Goal: Transaction & Acquisition: Purchase product/service

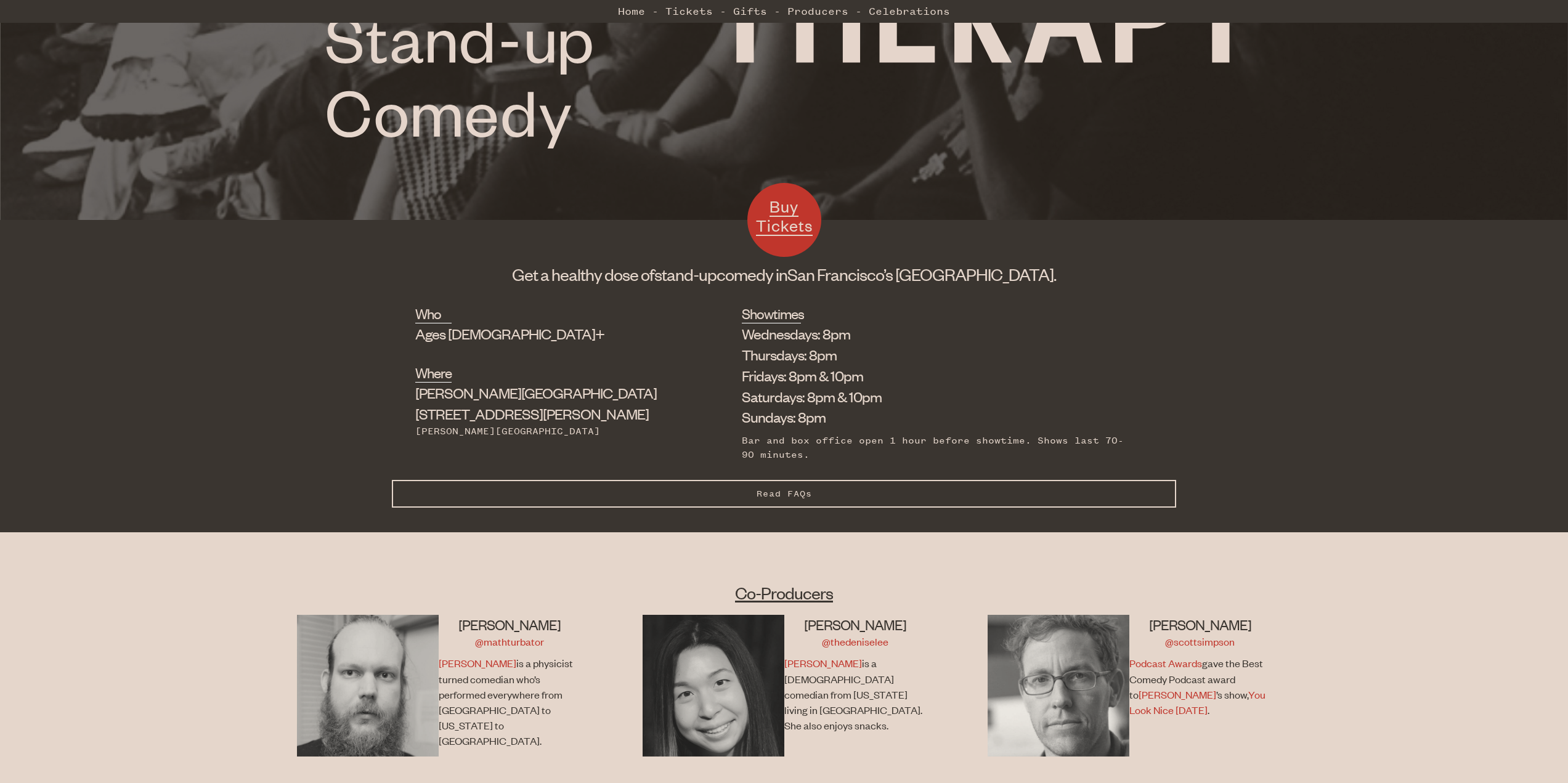
scroll to position [444, 0]
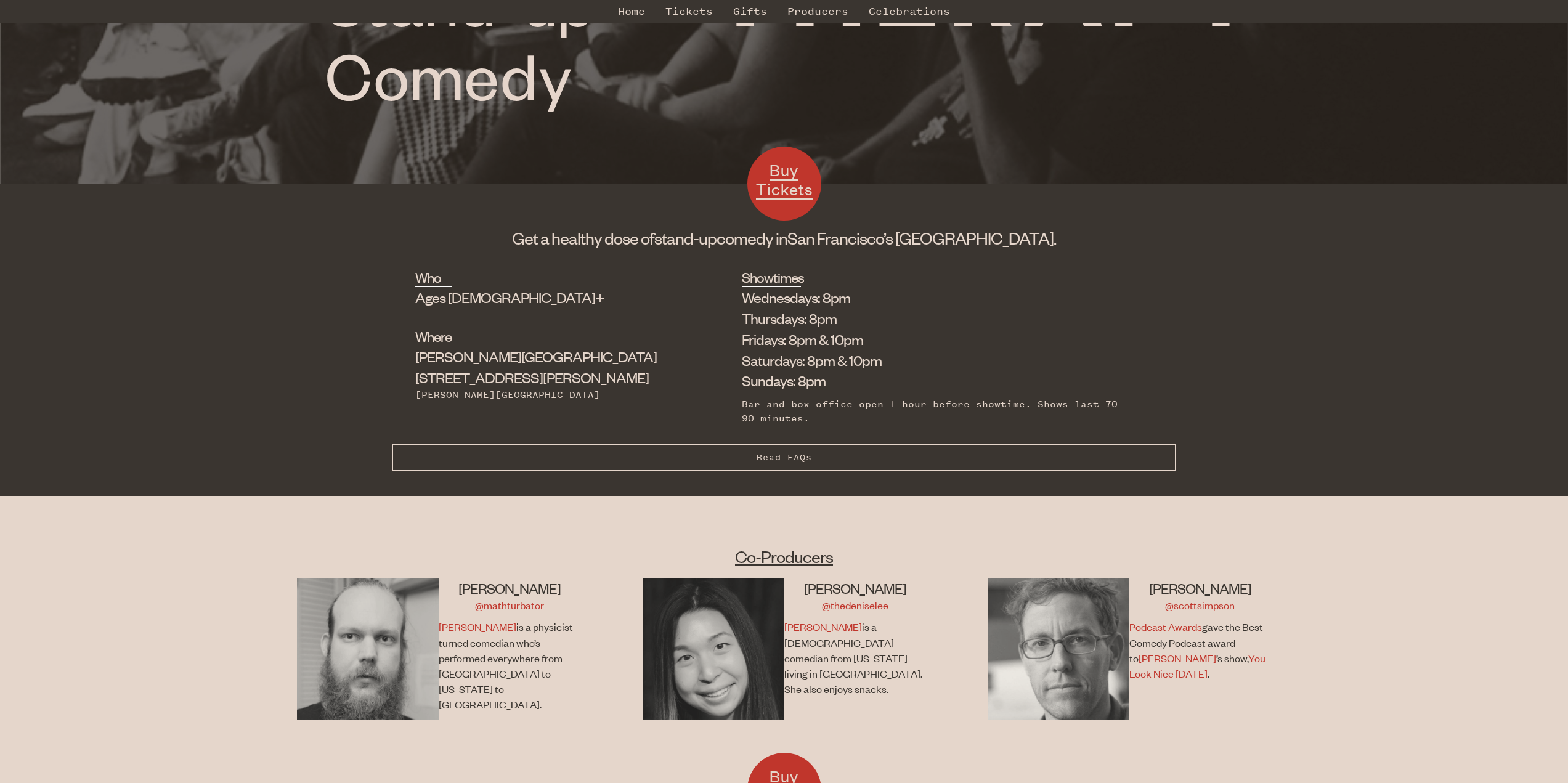
click at [765, 362] on li "Saturdays: 8pm & 10pm" at bounding box center [937, 360] width 392 height 21
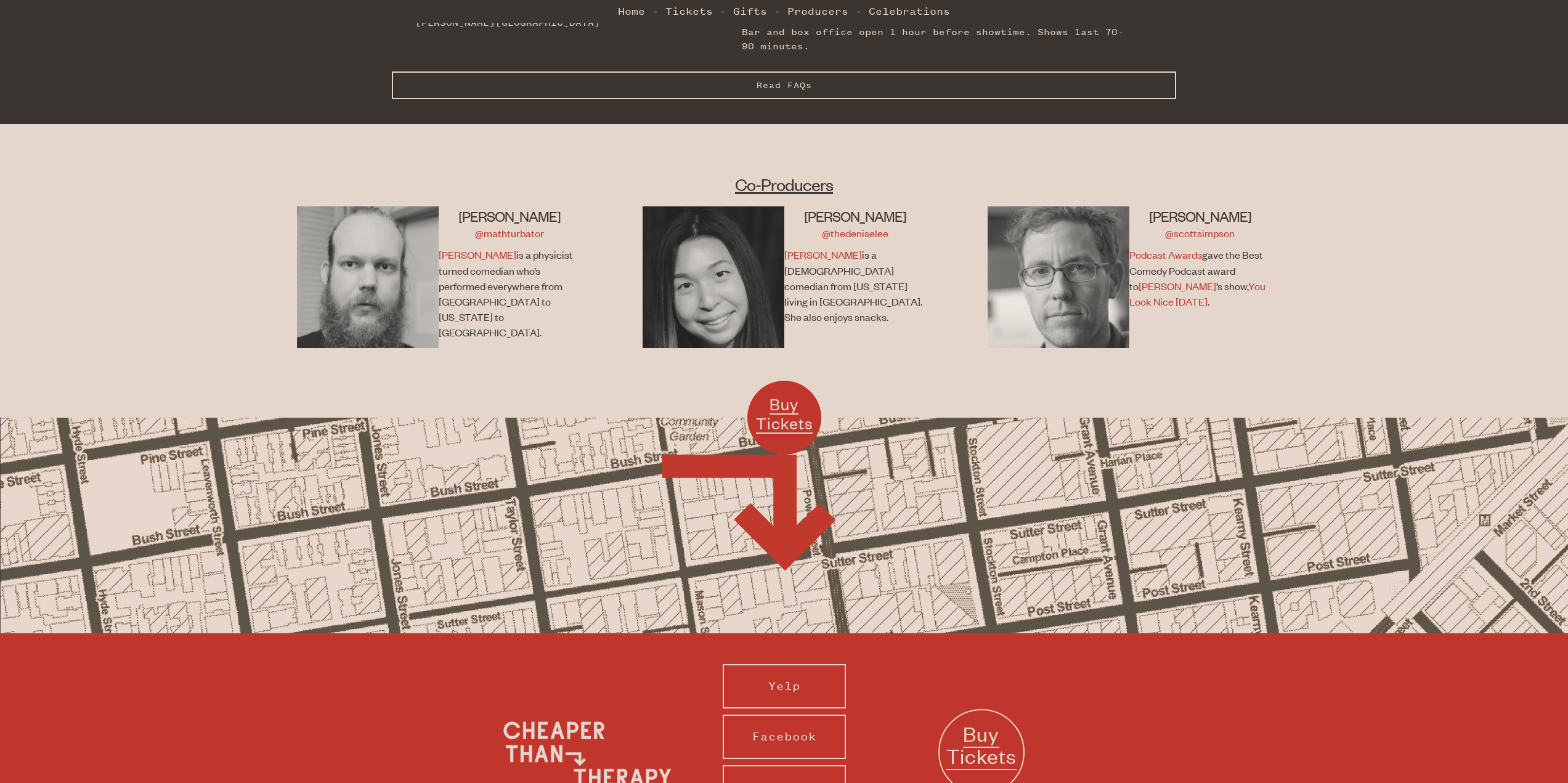
scroll to position [805, 0]
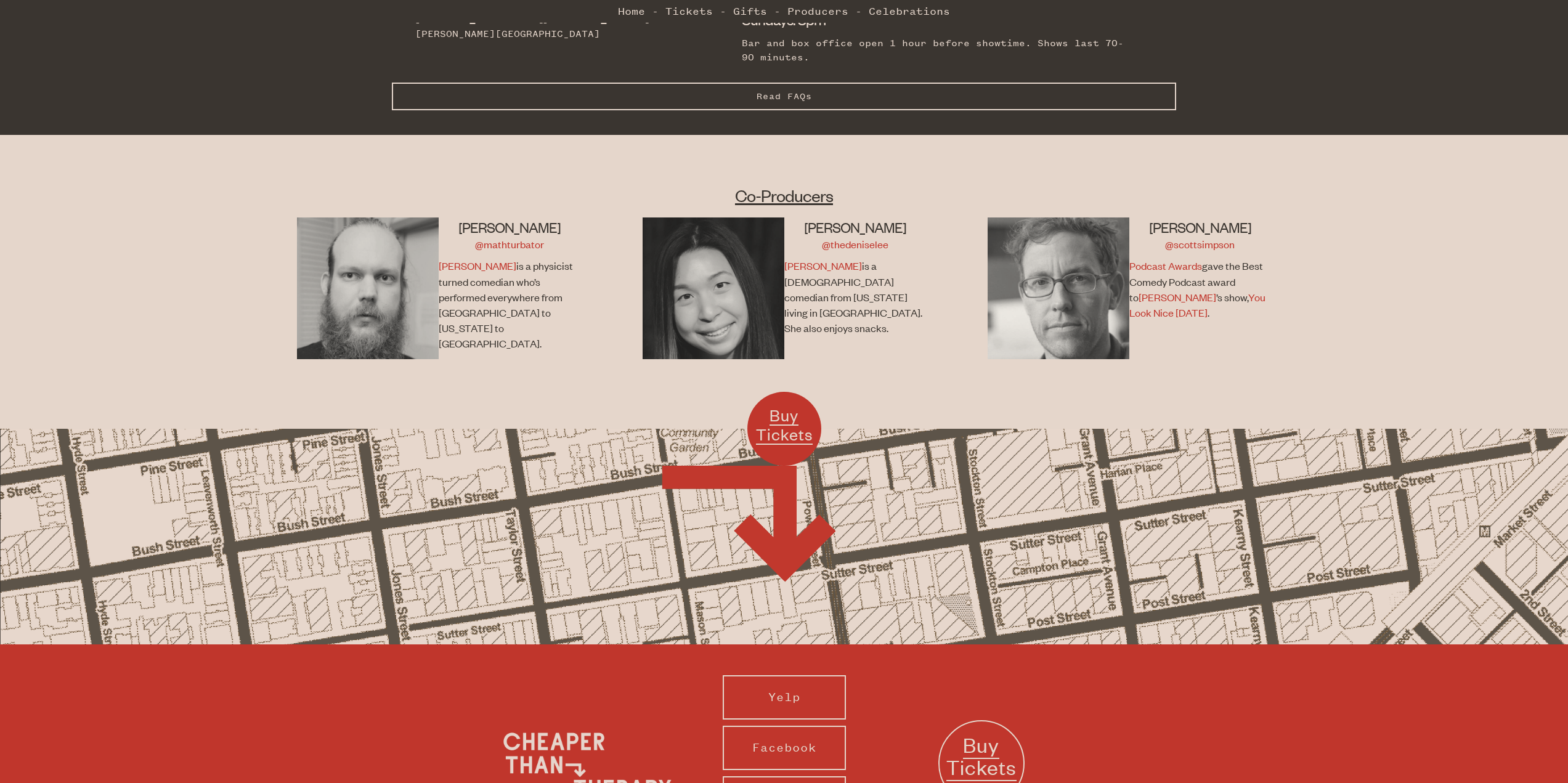
click at [989, 752] on span "Buy Tickets" at bounding box center [981, 756] width 70 height 50
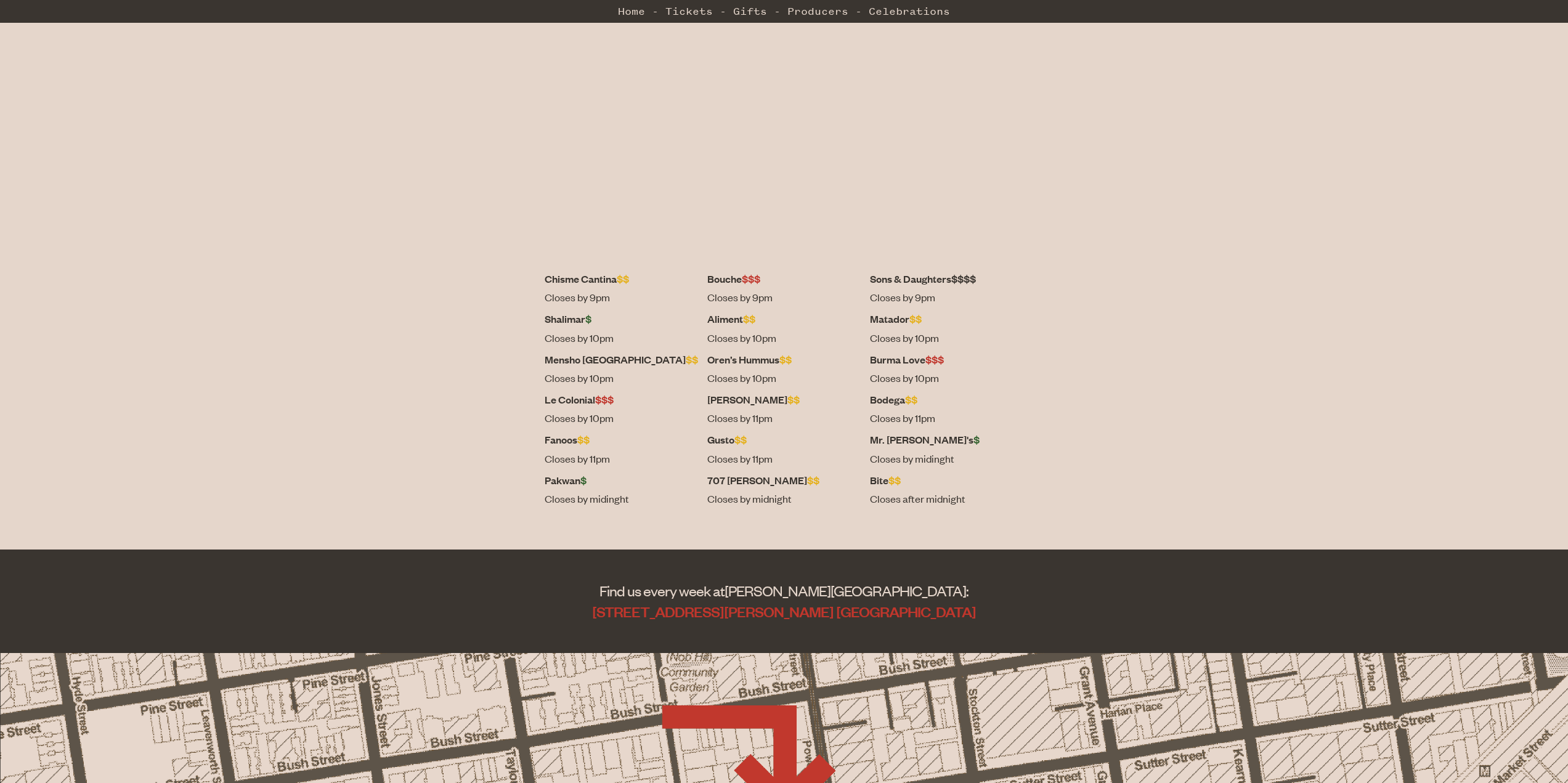
scroll to position [212, 0]
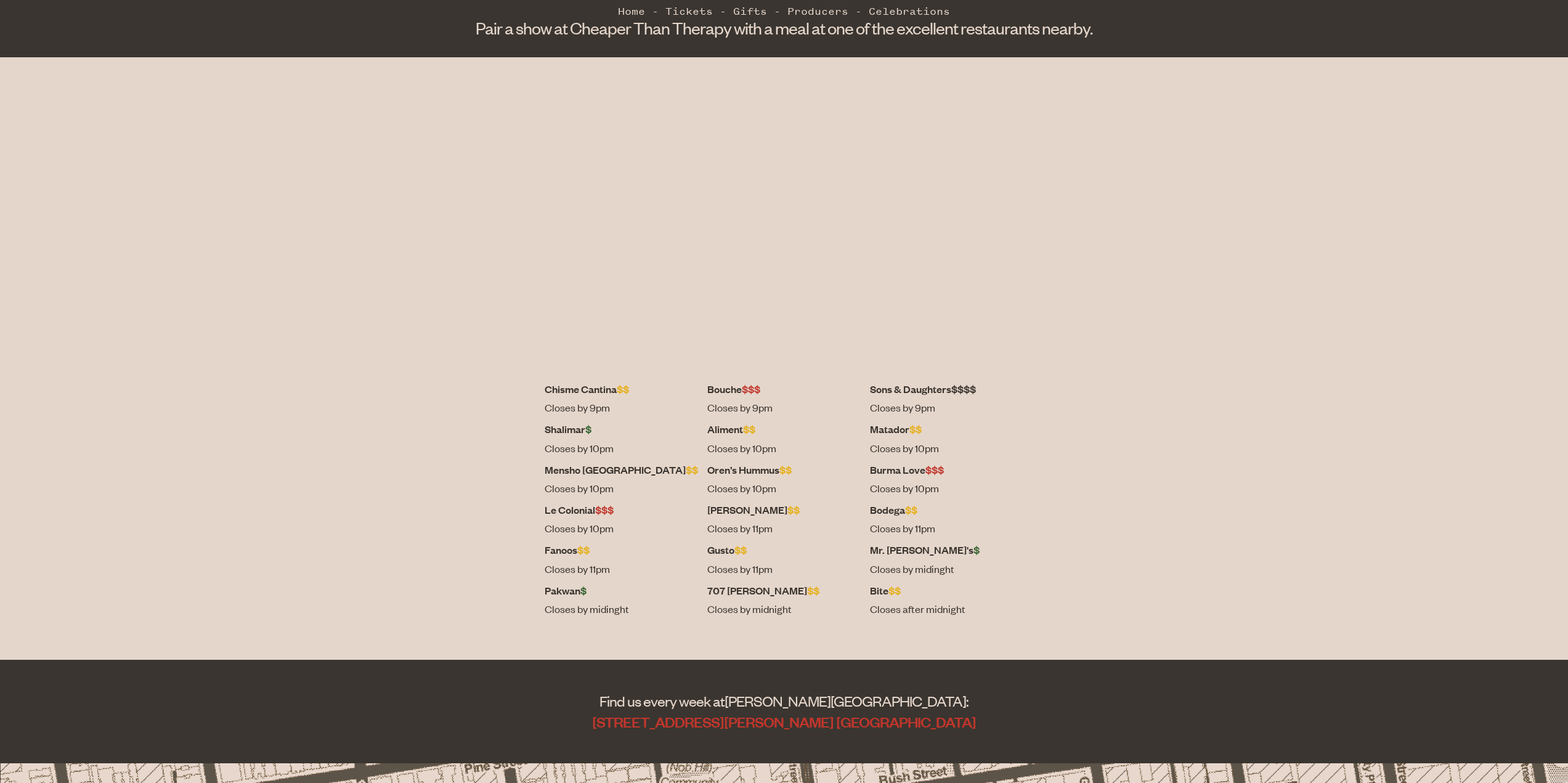
click at [870, 512] on dt "Bodega $$" at bounding box center [946, 510] width 153 height 16
